Goal: Task Accomplishment & Management: Complete application form

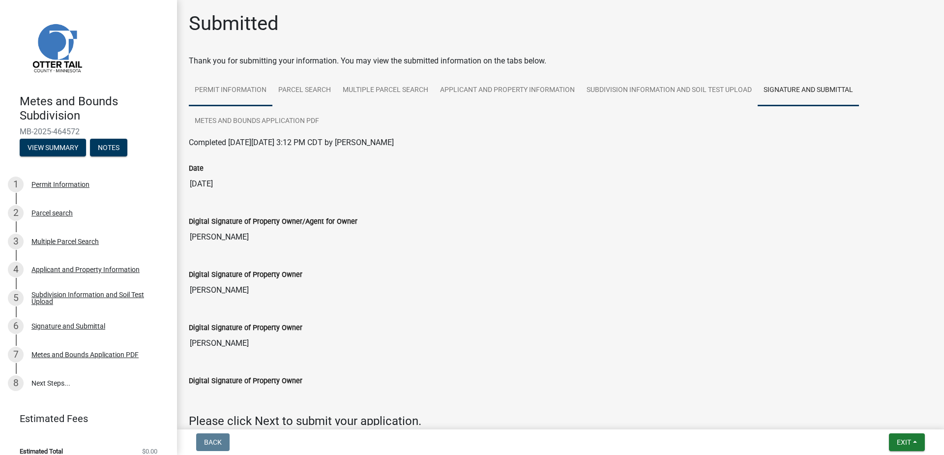
click at [252, 83] on link "Permit Information" at bounding box center [231, 90] width 84 height 31
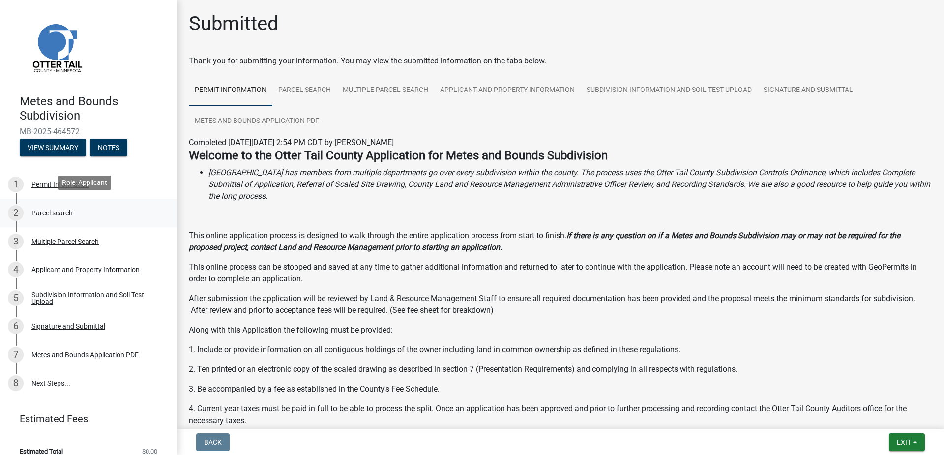
scroll to position [11, 0]
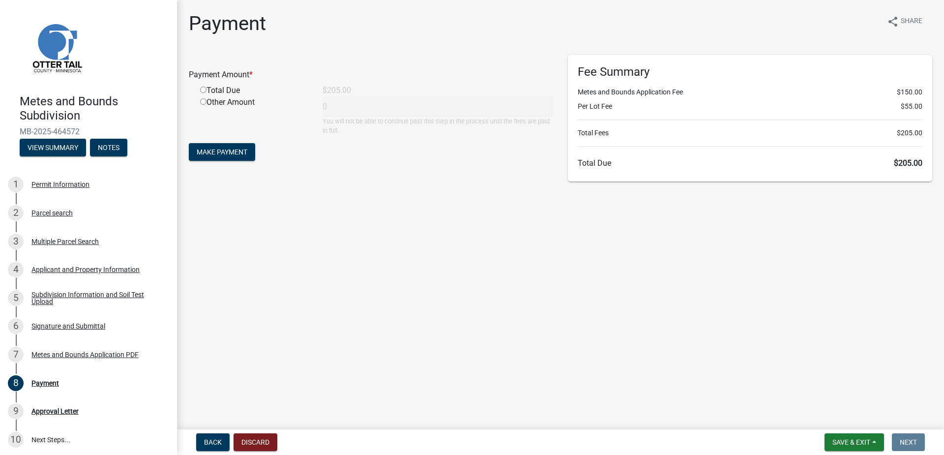
click at [203, 89] on input "radio" at bounding box center [203, 90] width 6 height 6
radio input "true"
type input "205"
click at [231, 150] on span "Make Payment" at bounding box center [222, 152] width 51 height 8
